Goal: Find specific page/section: Find specific page/section

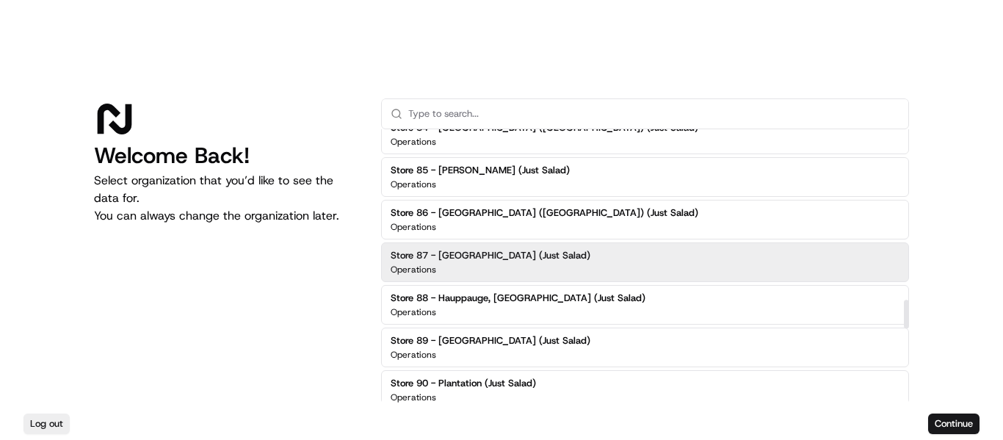
scroll to position [1615, 0]
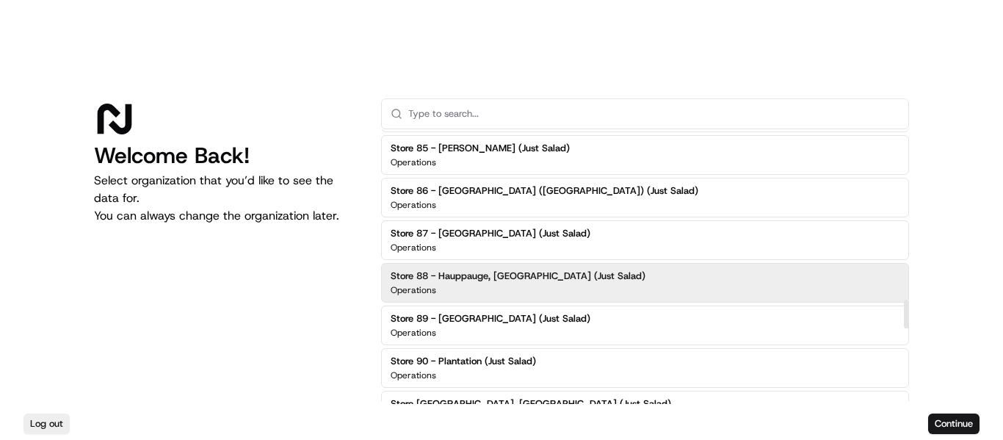
click at [506, 283] on div "Store 88 - Hauppauge, [GEOGRAPHIC_DATA] (Just Salad) Operations" at bounding box center [518, 282] width 255 height 26
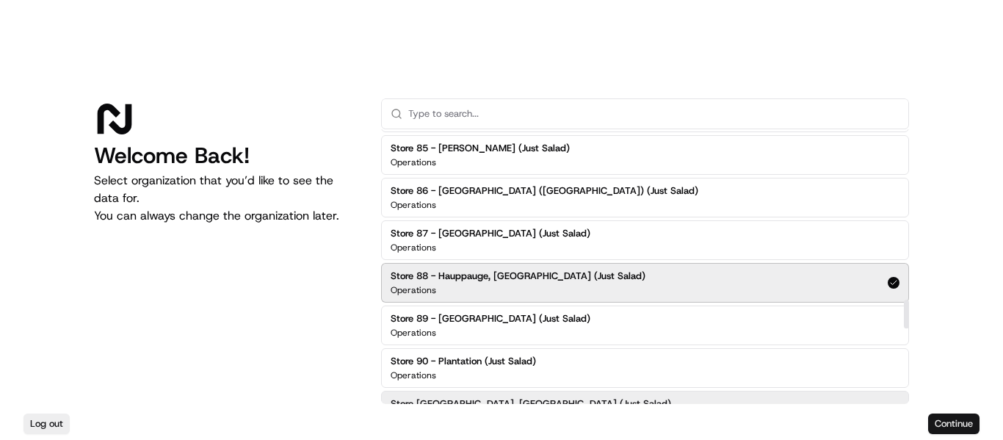
click at [975, 424] on button "Continue" at bounding box center [953, 423] width 51 height 21
